Goal: Task Accomplishment & Management: Complete application form

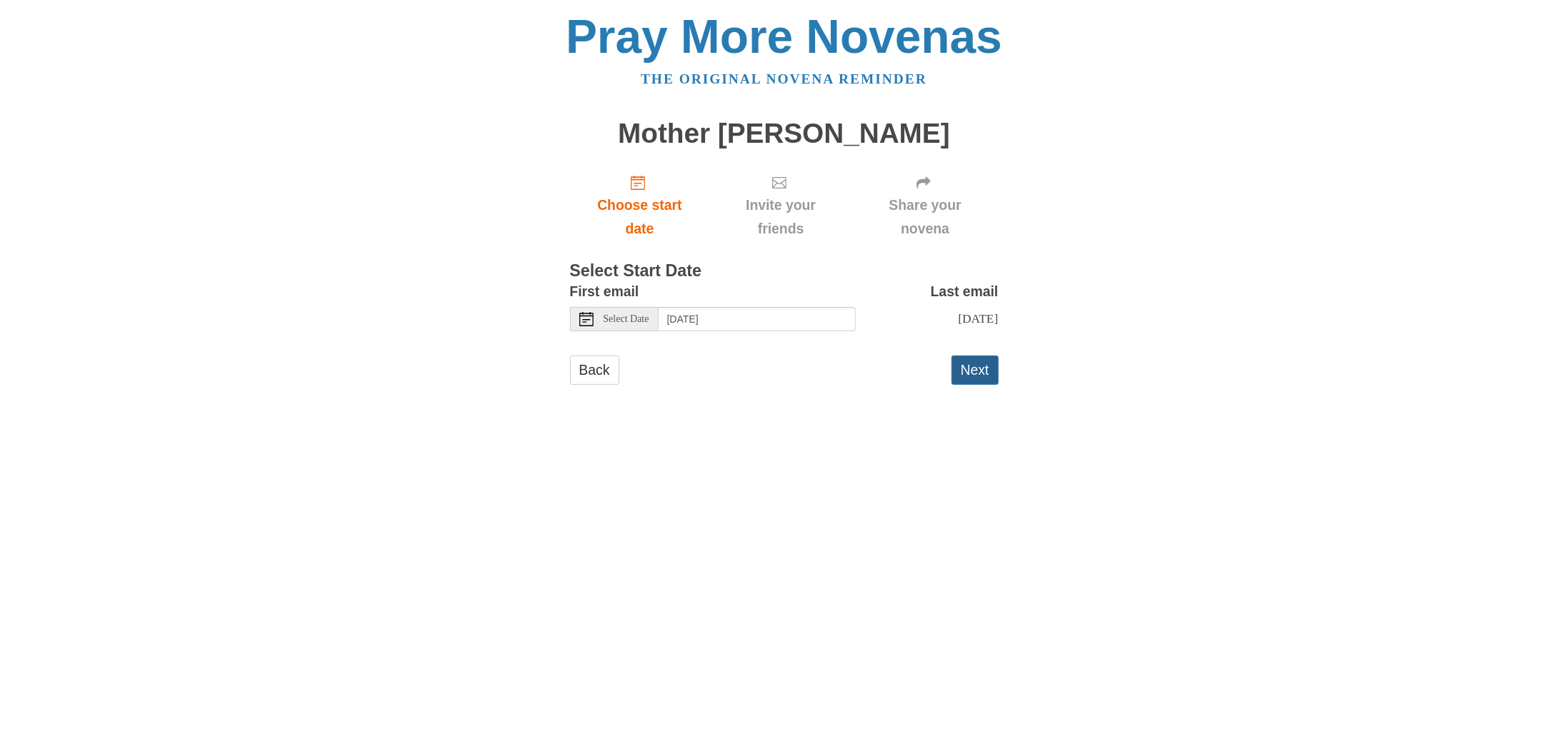
click at [974, 381] on button "Next" at bounding box center [975, 370] width 47 height 30
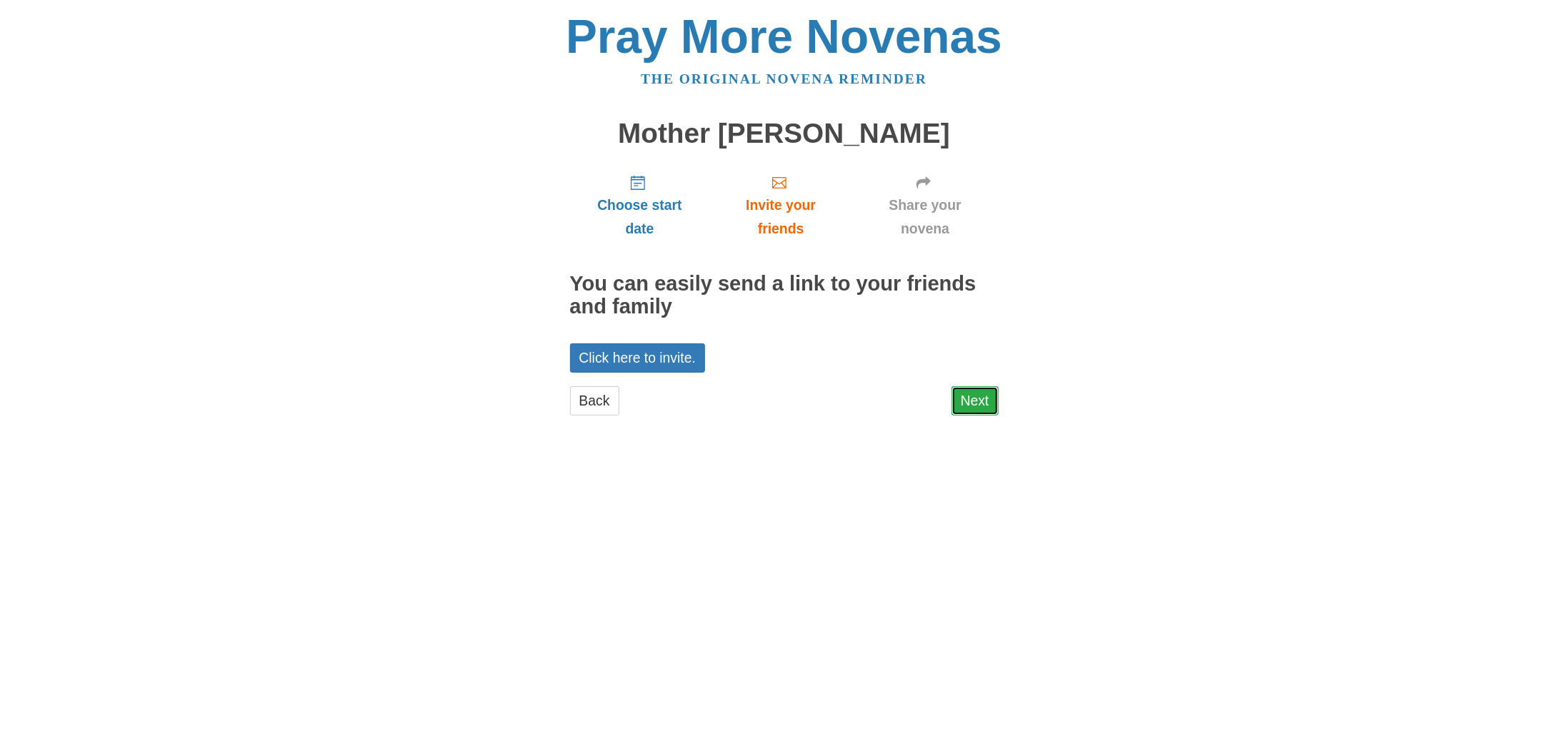
click at [974, 397] on link "Next" at bounding box center [975, 401] width 47 height 30
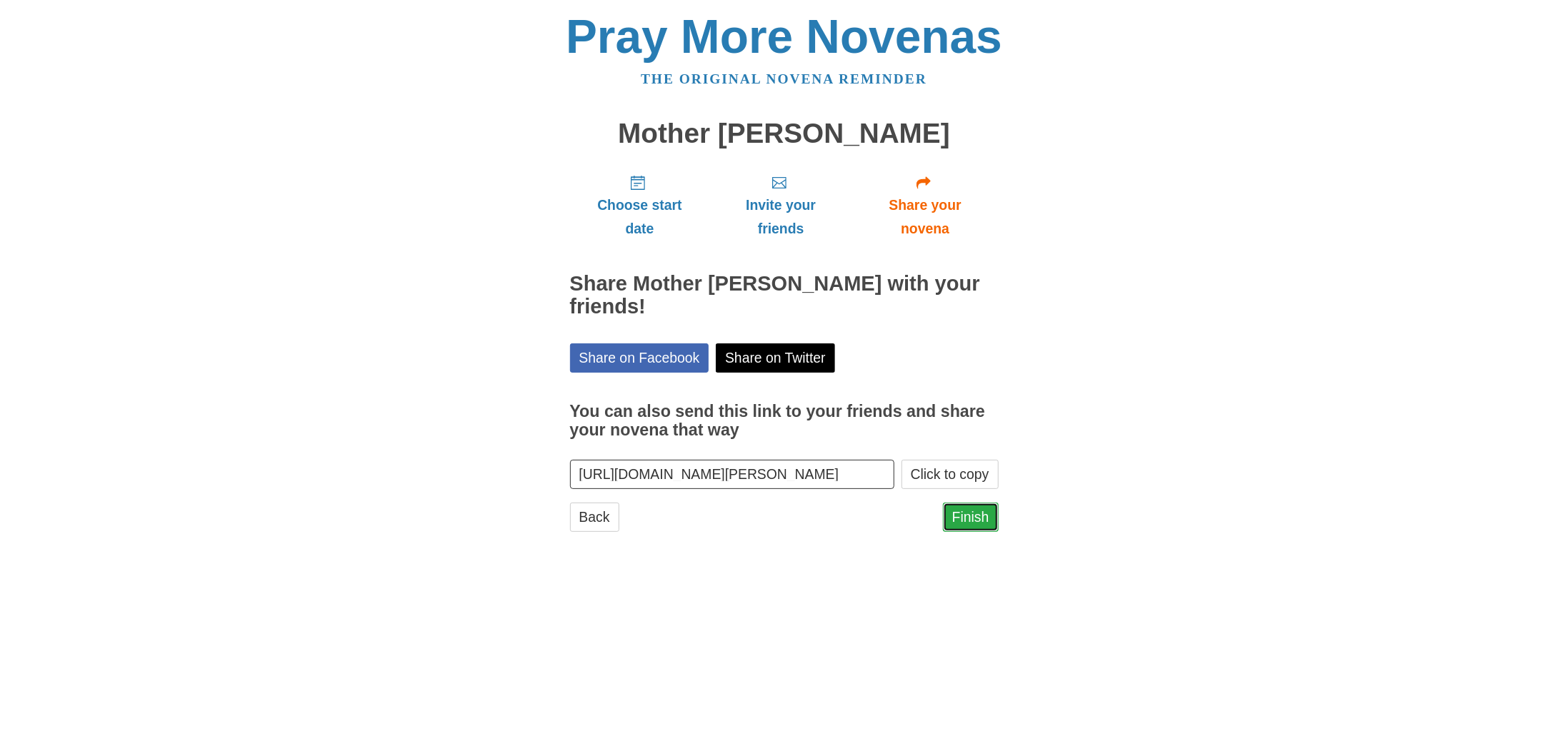
click at [979, 515] on link "Finish" at bounding box center [970, 517] width 56 height 30
